Goal: Use online tool/utility: Utilize a website feature to perform a specific function

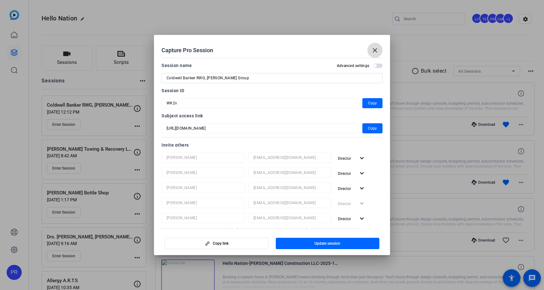
click at [377, 49] on mat-icon "close" at bounding box center [375, 51] width 8 height 8
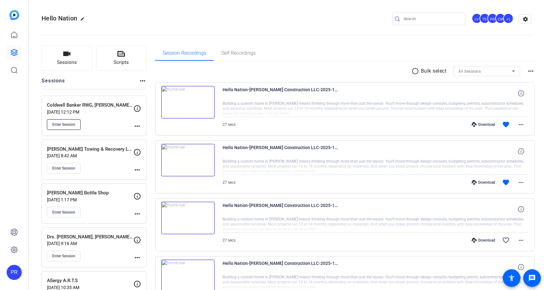
click at [61, 128] on button "Enter Session" at bounding box center [64, 124] width 34 height 11
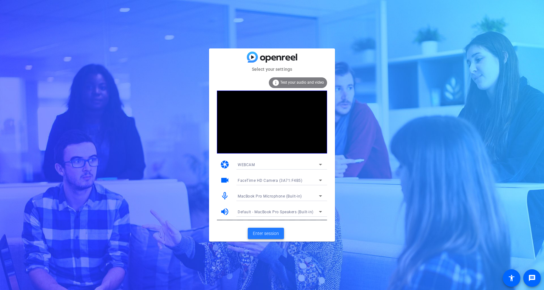
click at [267, 238] on span at bounding box center [266, 233] width 36 height 15
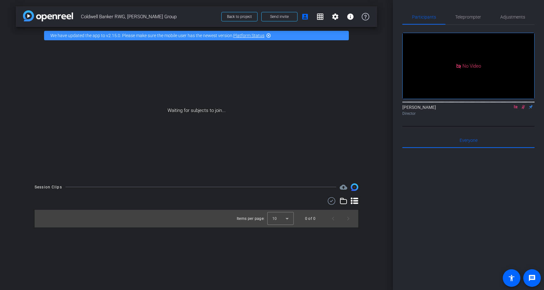
click at [517, 109] on icon at bounding box center [515, 106] width 3 height 3
click at [516, 109] on icon at bounding box center [515, 107] width 3 height 4
click at [466, 19] on span "Teleprompter" at bounding box center [468, 17] width 26 height 4
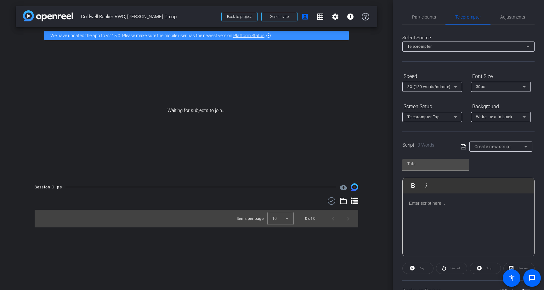
click at [460, 200] on p at bounding box center [468, 203] width 119 height 7
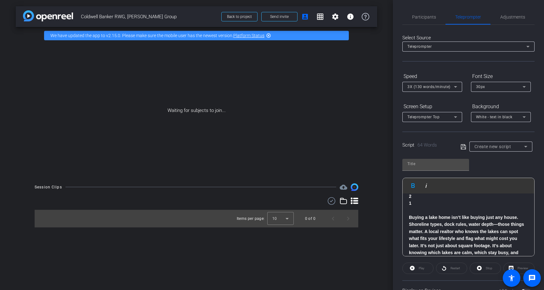
click at [142, 15] on span "Coldwell Banker RWG, [PERSON_NAME] Group" at bounding box center [149, 16] width 137 height 13
copy div "Coldwell Banker RWG, Deb Paton-Showley Group Back to project Send invite accoun…"
click at [423, 168] on div at bounding box center [436, 164] width 57 height 10
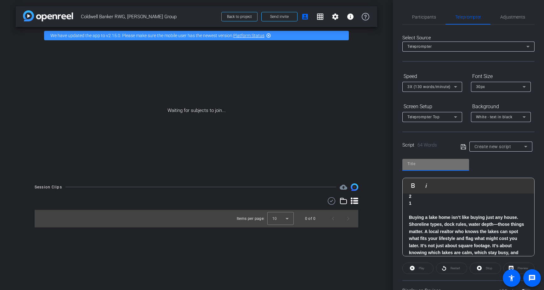
paste input "Coldwell Banker RWG, [PERSON_NAME] Group"
type input "Coldwell Banker RWG, [PERSON_NAME] Group"
click at [464, 146] on icon at bounding box center [464, 147] width 6 height 8
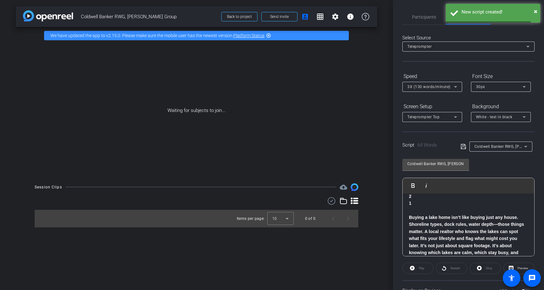
click at [456, 89] on icon at bounding box center [456, 87] width 8 height 8
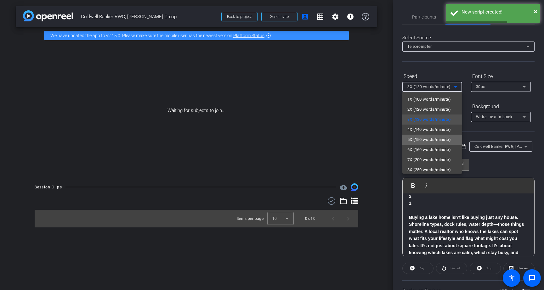
click at [447, 141] on span "5X (150 words/minute)" at bounding box center [429, 140] width 43 height 8
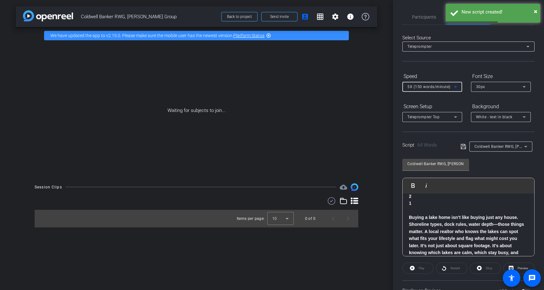
click at [490, 88] on div "30px" at bounding box center [499, 87] width 47 height 8
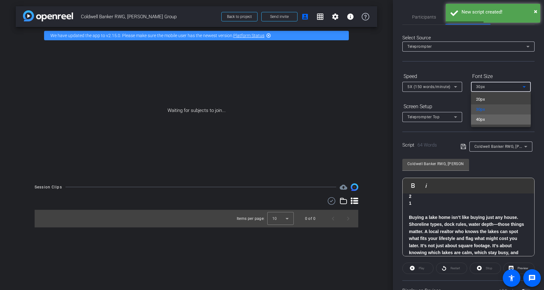
click at [481, 116] on span "40px" at bounding box center [480, 120] width 9 height 8
click at [485, 114] on div "White - text in black" at bounding box center [499, 117] width 47 height 8
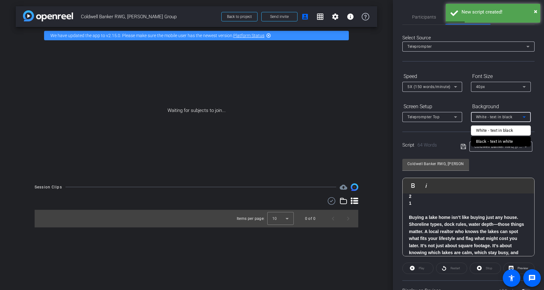
click at [484, 145] on div "Black - text in white" at bounding box center [494, 142] width 37 height 8
click at [448, 118] on div "Teleprompter Top" at bounding box center [431, 117] width 47 height 8
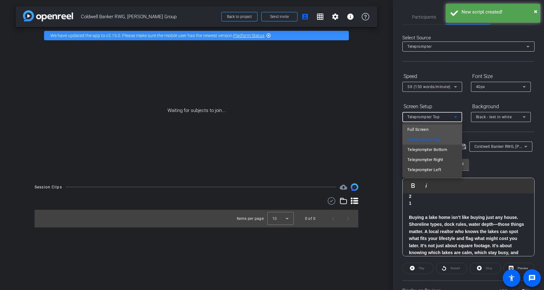
click at [447, 128] on mat-option "Full Screen" at bounding box center [432, 130] width 60 height 10
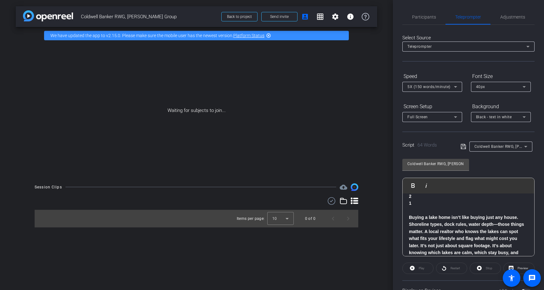
click at [461, 144] on icon at bounding box center [463, 146] width 5 height 5
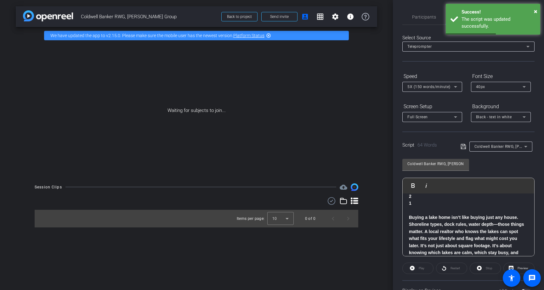
click at [419, 25] on div "Participants Teleprompter Adjustments" at bounding box center [468, 16] width 132 height 15
click at [423, 16] on span "Participants" at bounding box center [424, 17] width 24 height 4
